Goal: Navigation & Orientation: Find specific page/section

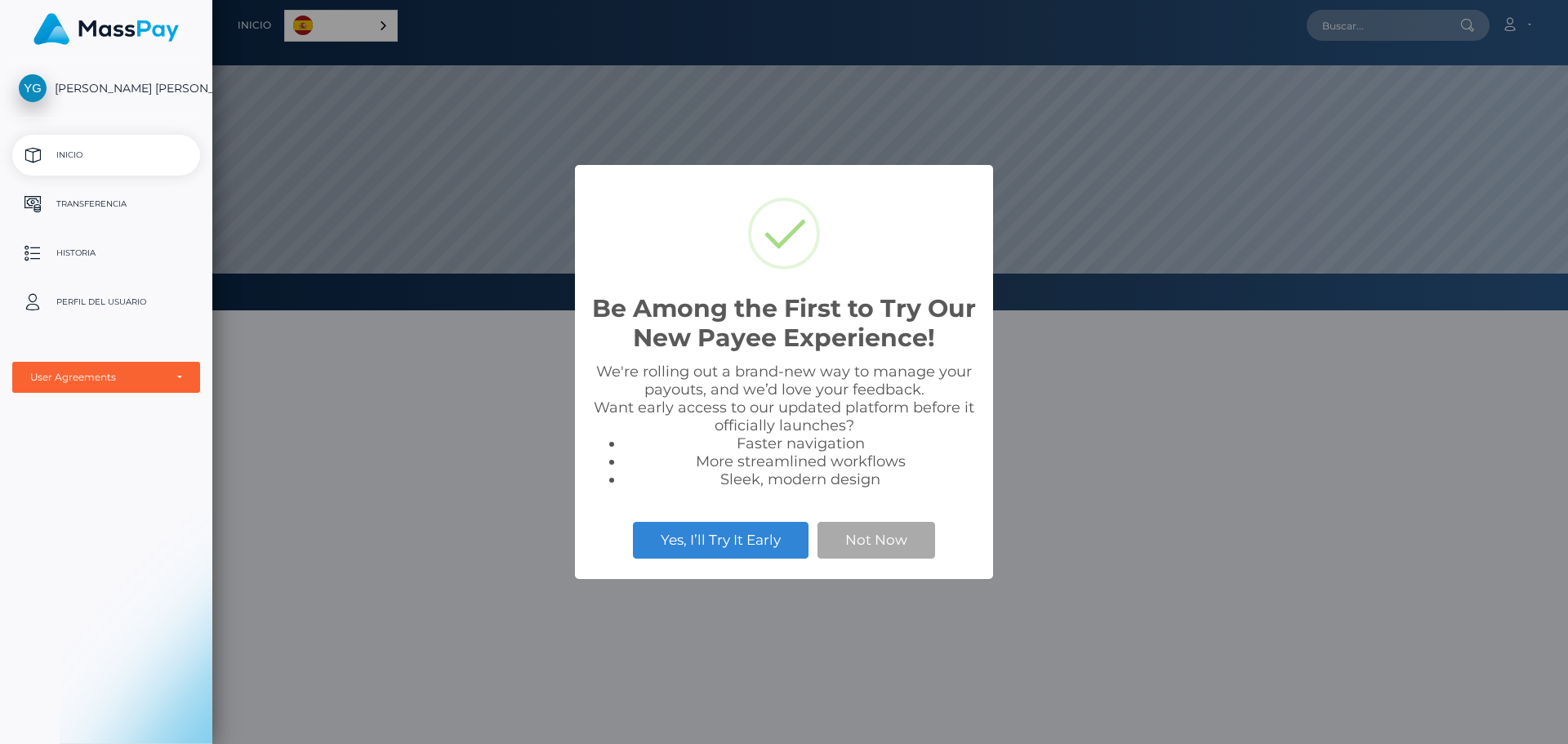
scroll to position [310, 1356]
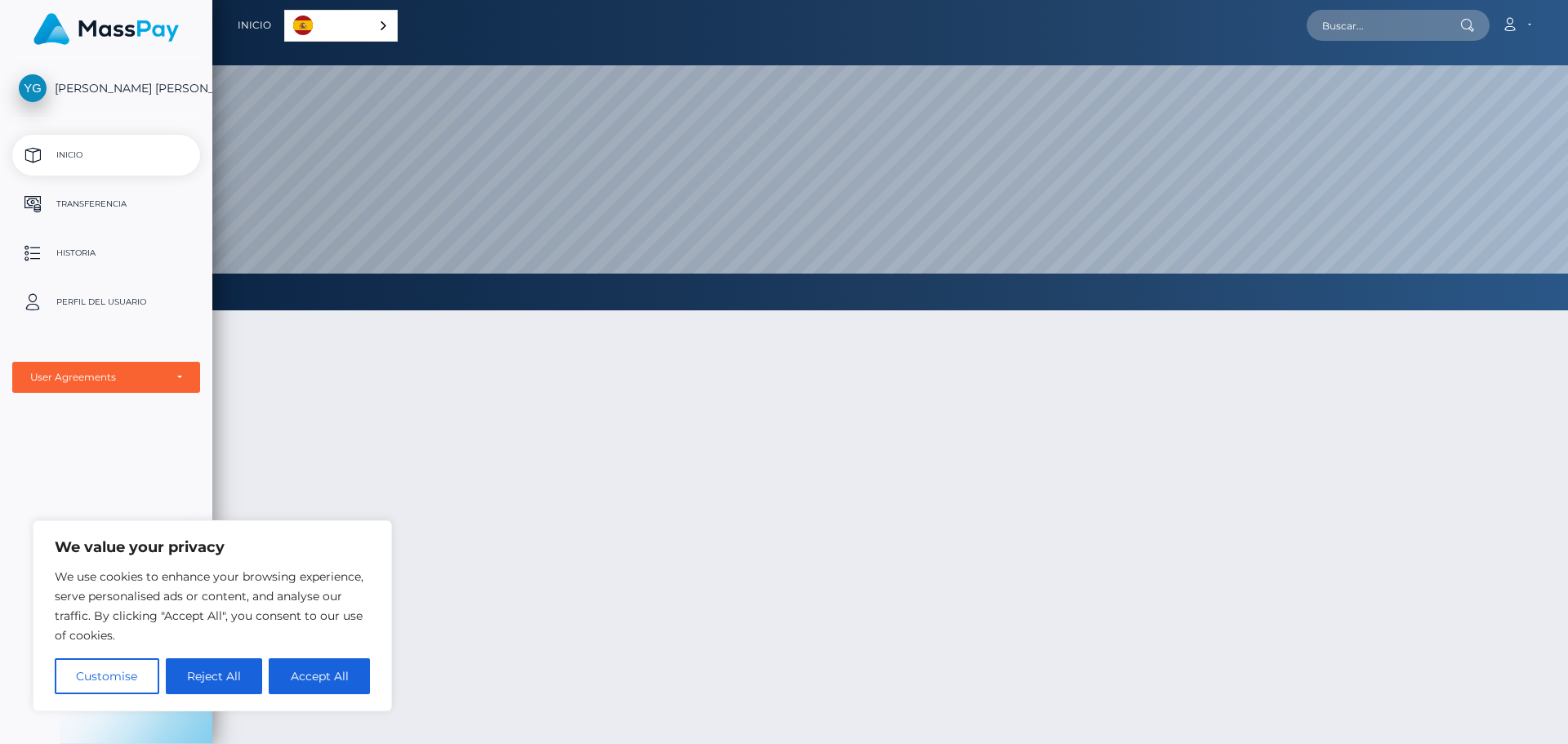
drag, startPoint x: 890, startPoint y: 214, endPoint x: 565, endPoint y: 475, distance: 416.8
click at [565, 475] on div at bounding box center [890, 608] width 1356 height 644
click at [81, 148] on p "Inicio" at bounding box center [106, 155] width 174 height 25
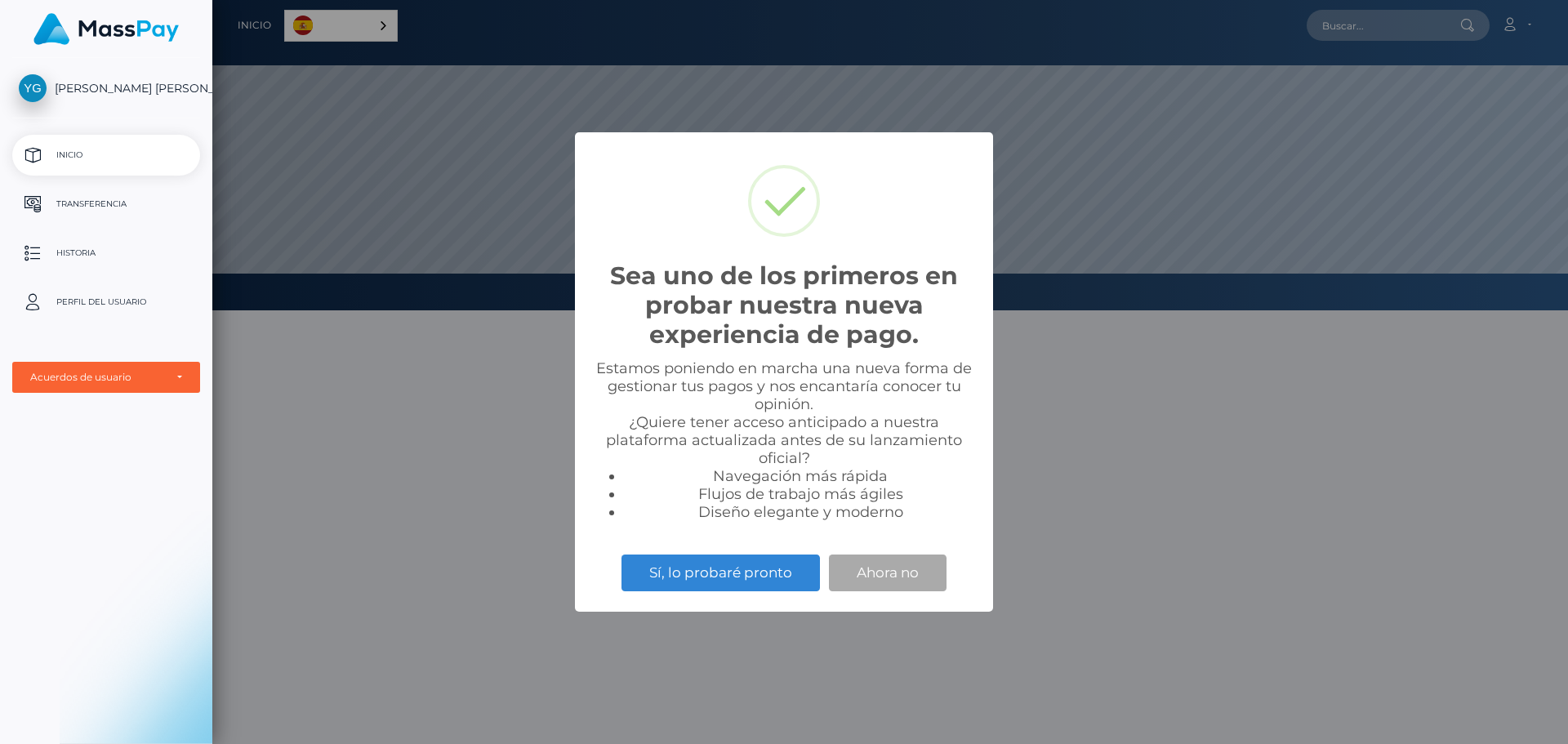
scroll to position [310, 1356]
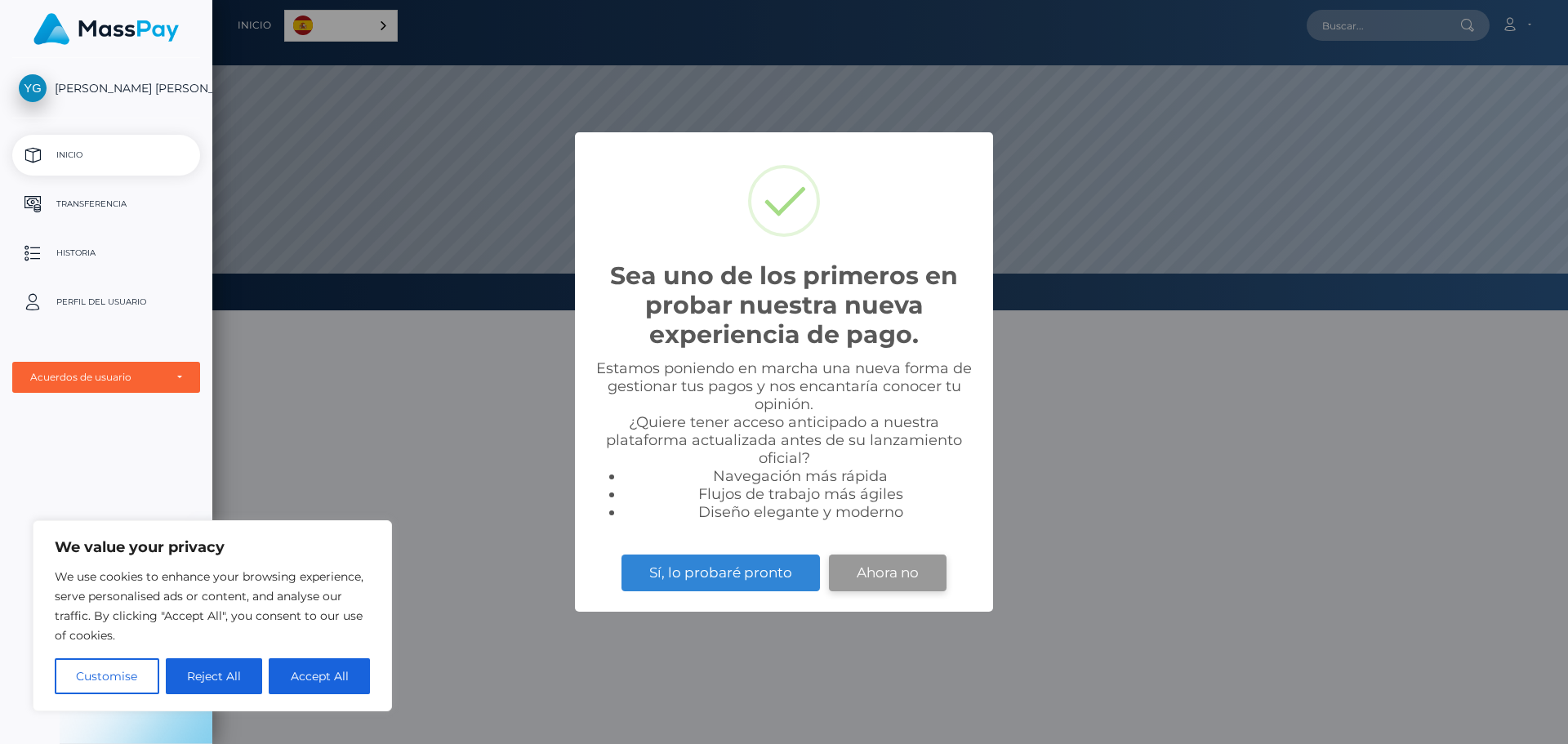
click at [851, 575] on button "Ahora no" at bounding box center [888, 572] width 117 height 36
